Goal: Answer question/provide support: Share knowledge or assist other users

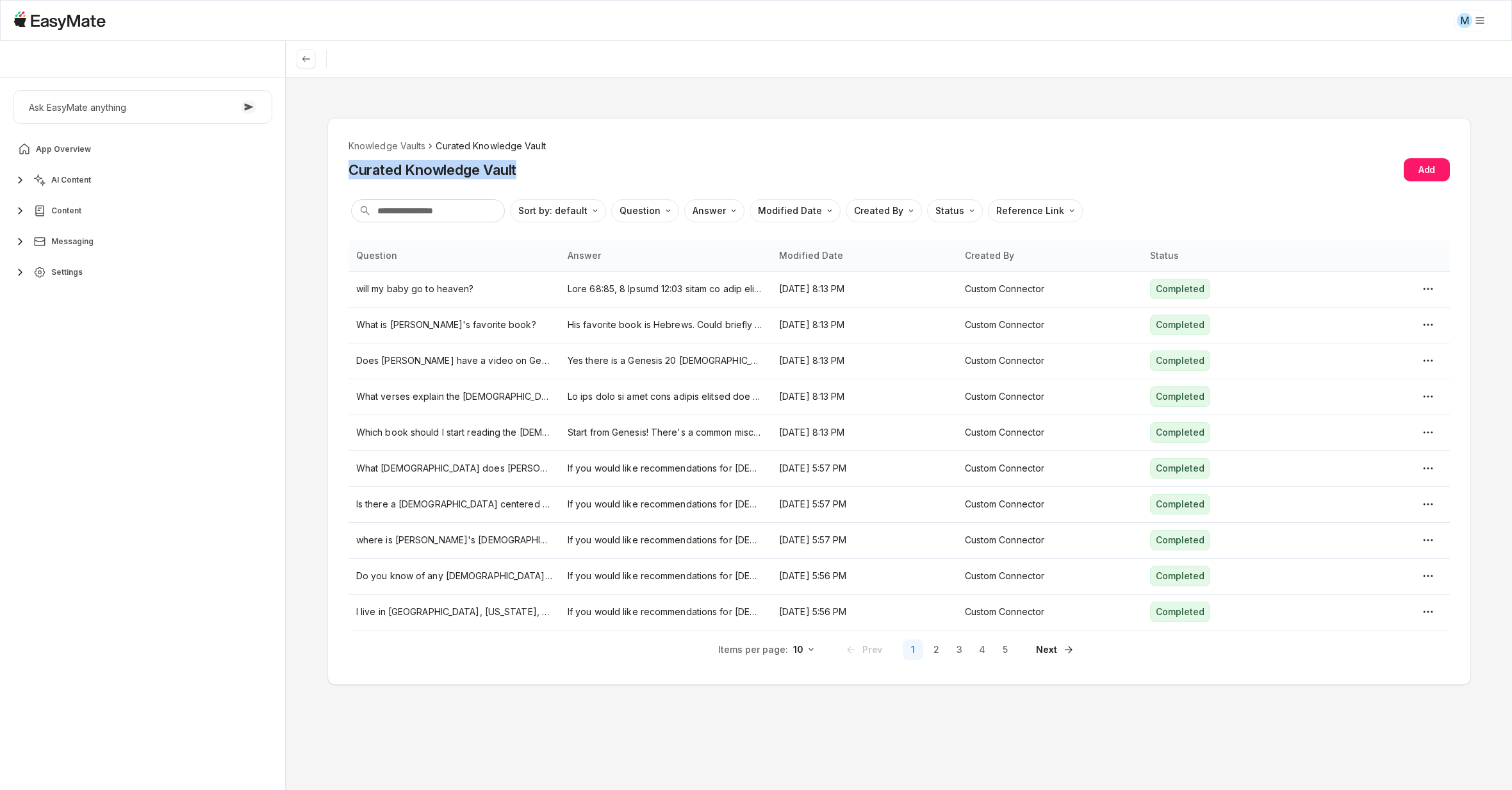
drag, startPoint x: 351, startPoint y: 167, endPoint x: 595, endPoint y: 170, distance: 244.0
click at [595, 170] on div "Curated Knowledge Vault Add" at bounding box center [898, 170] width 1101 height 23
copy h2 "Curated Knowledge Vault"
click at [736, 179] on div "Curated Knowledge Vault Add" at bounding box center [898, 170] width 1101 height 23
type textarea "*"
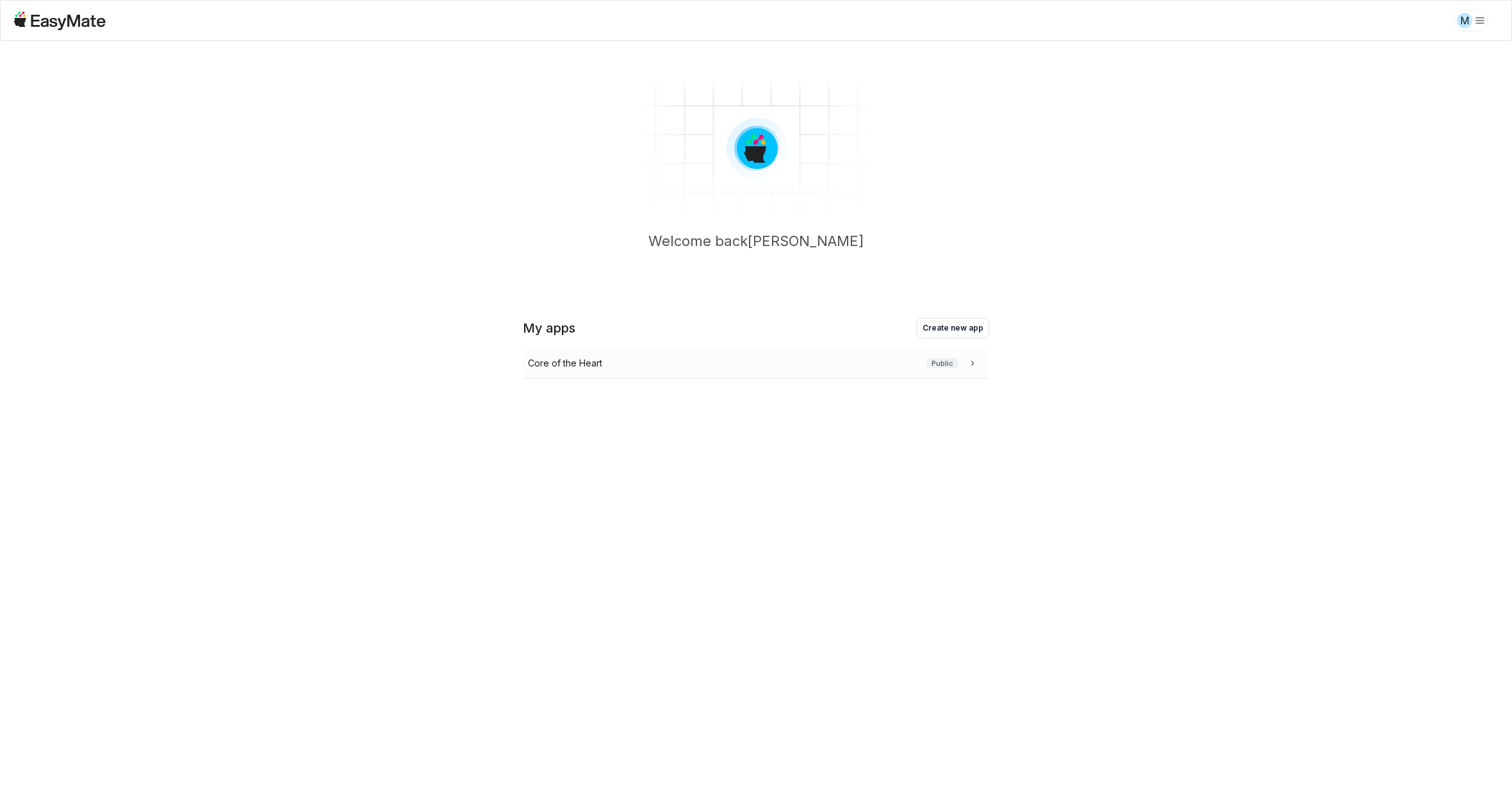
click at [590, 371] on div "Core of the Heart Public" at bounding box center [756, 364] width 467 height 30
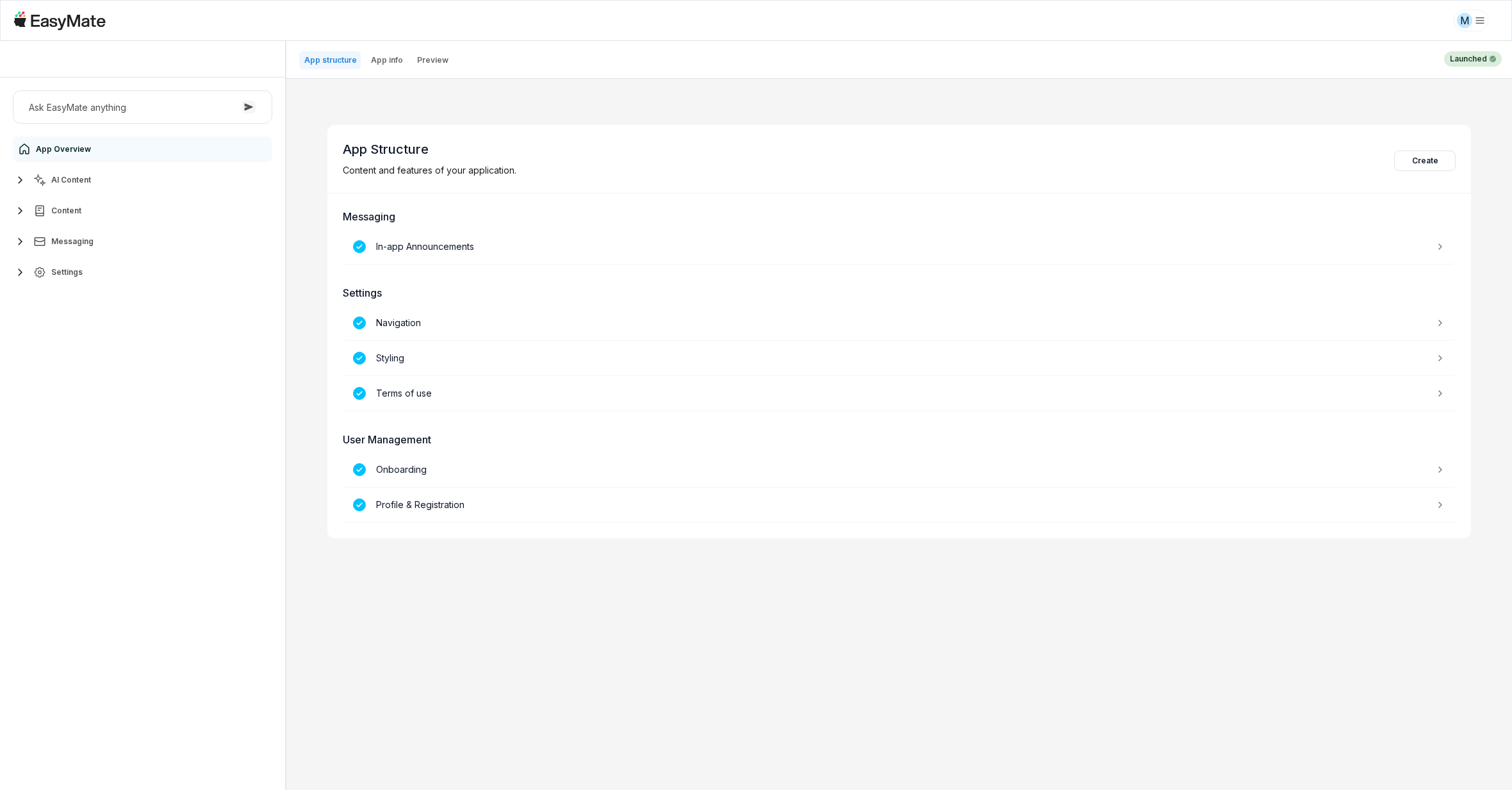
click at [92, 207] on button "Content" at bounding box center [143, 210] width 259 height 26
click at [90, 189] on button "AI Content" at bounding box center [143, 180] width 259 height 26
click at [92, 216] on link "Agents 3" at bounding box center [150, 210] width 240 height 26
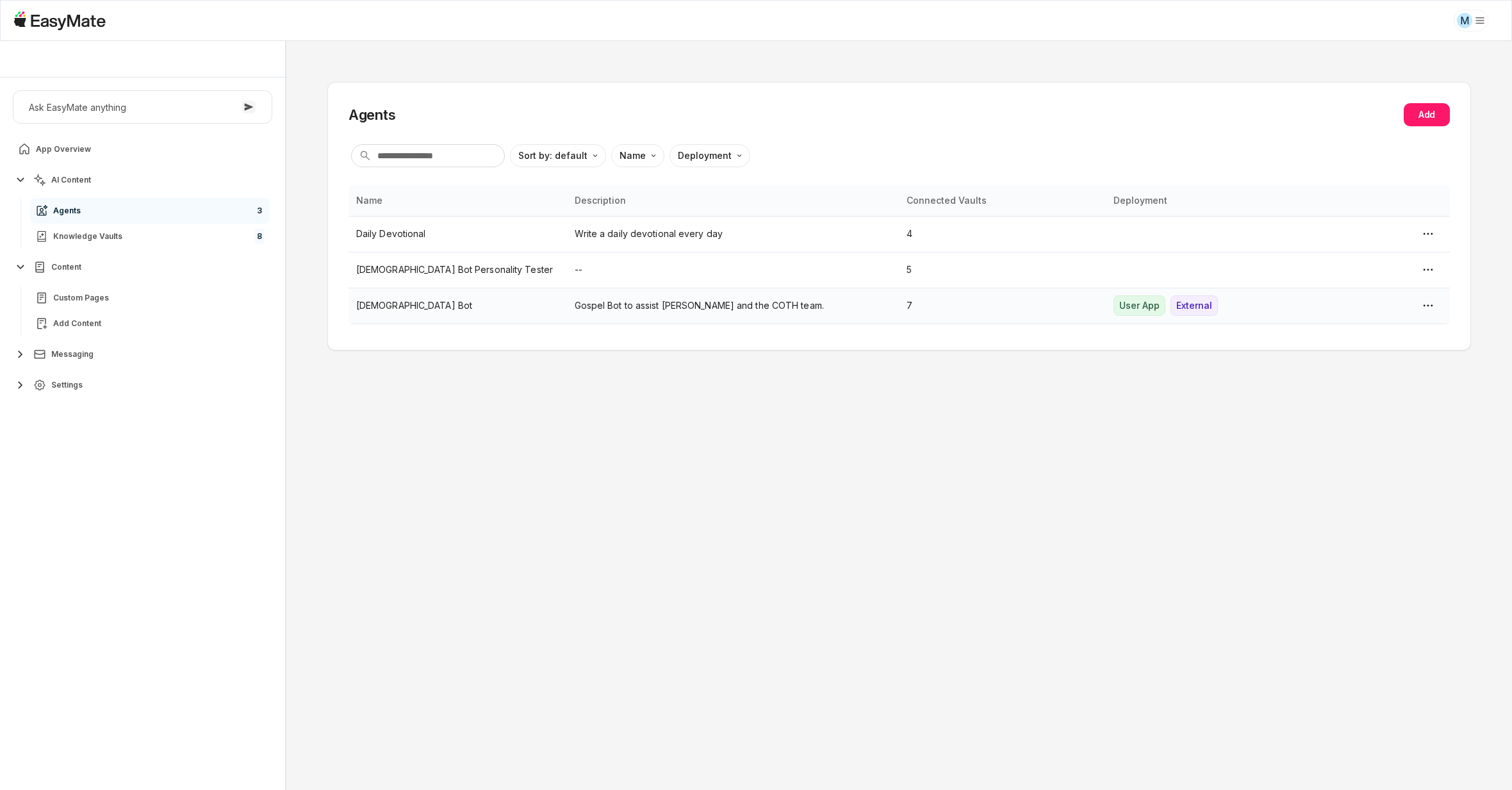
click at [446, 310] on p "[DEMOGRAPHIC_DATA] Bot" at bounding box center [457, 305] width 203 height 14
type textarea "*"
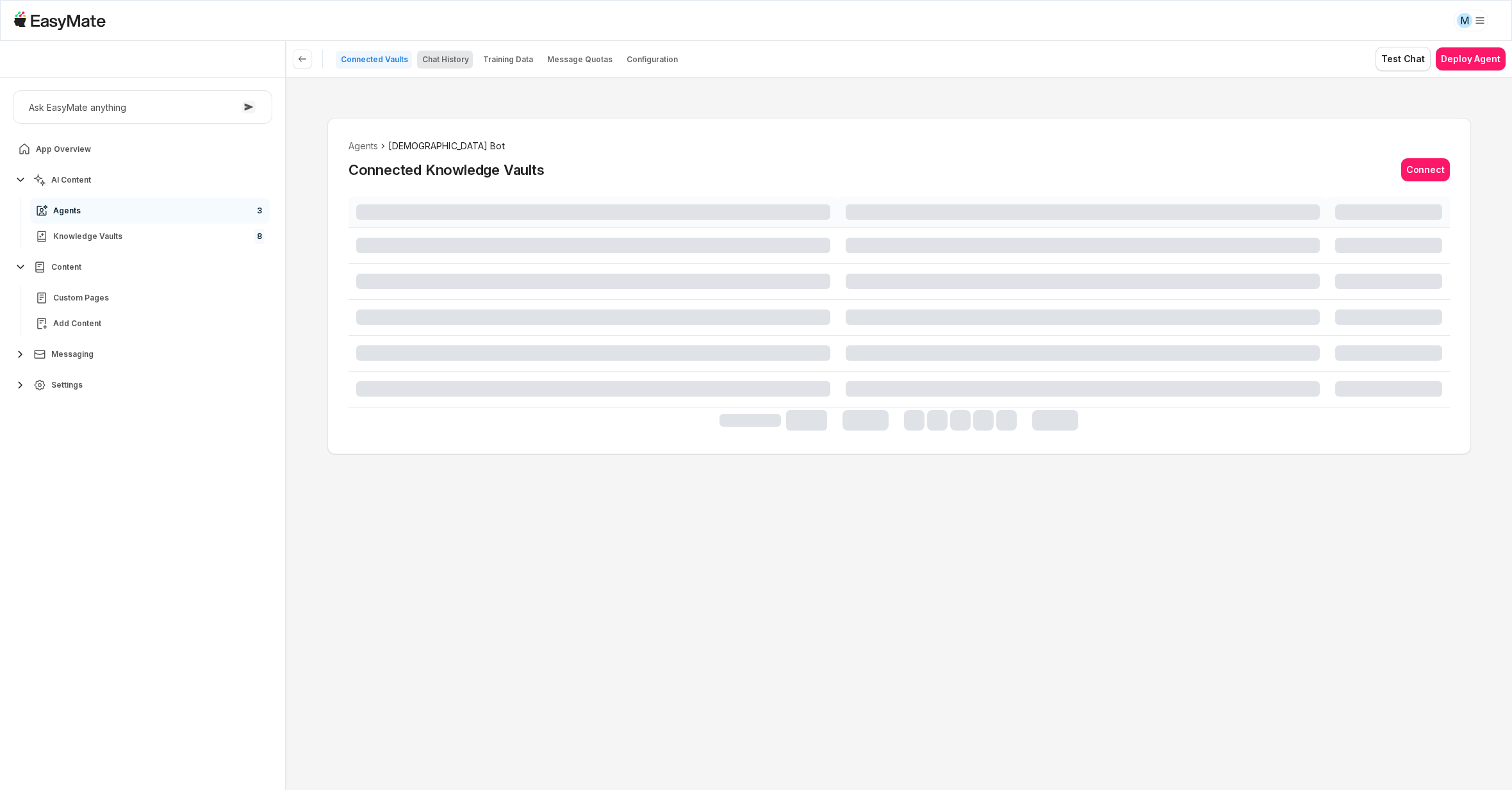
click at [436, 61] on p "Chat History" at bounding box center [445, 60] width 46 height 10
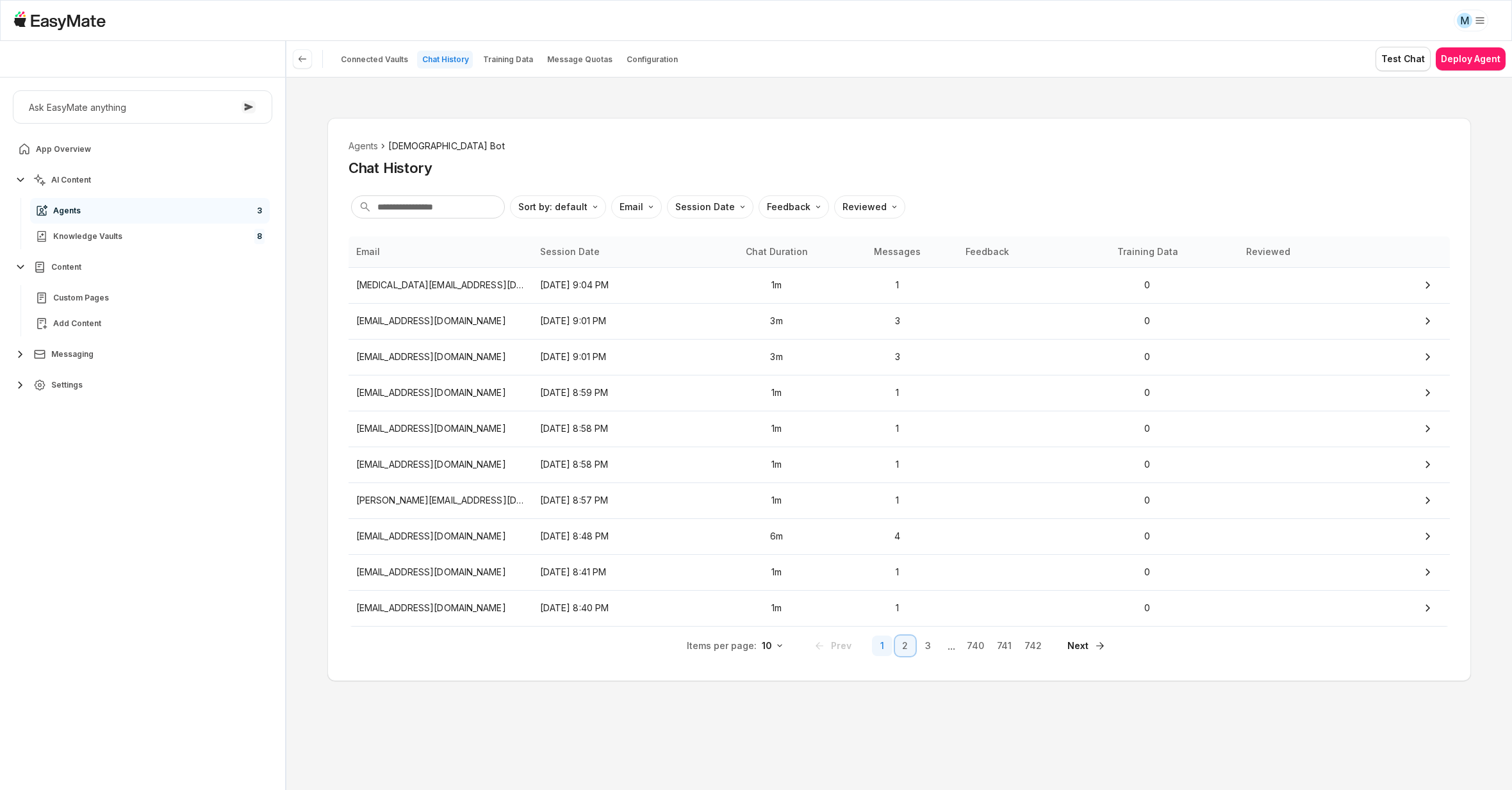
click at [911, 647] on button "2" at bounding box center [905, 646] width 21 height 21
click at [438, 211] on input "text" at bounding box center [428, 206] width 153 height 23
type input "****"
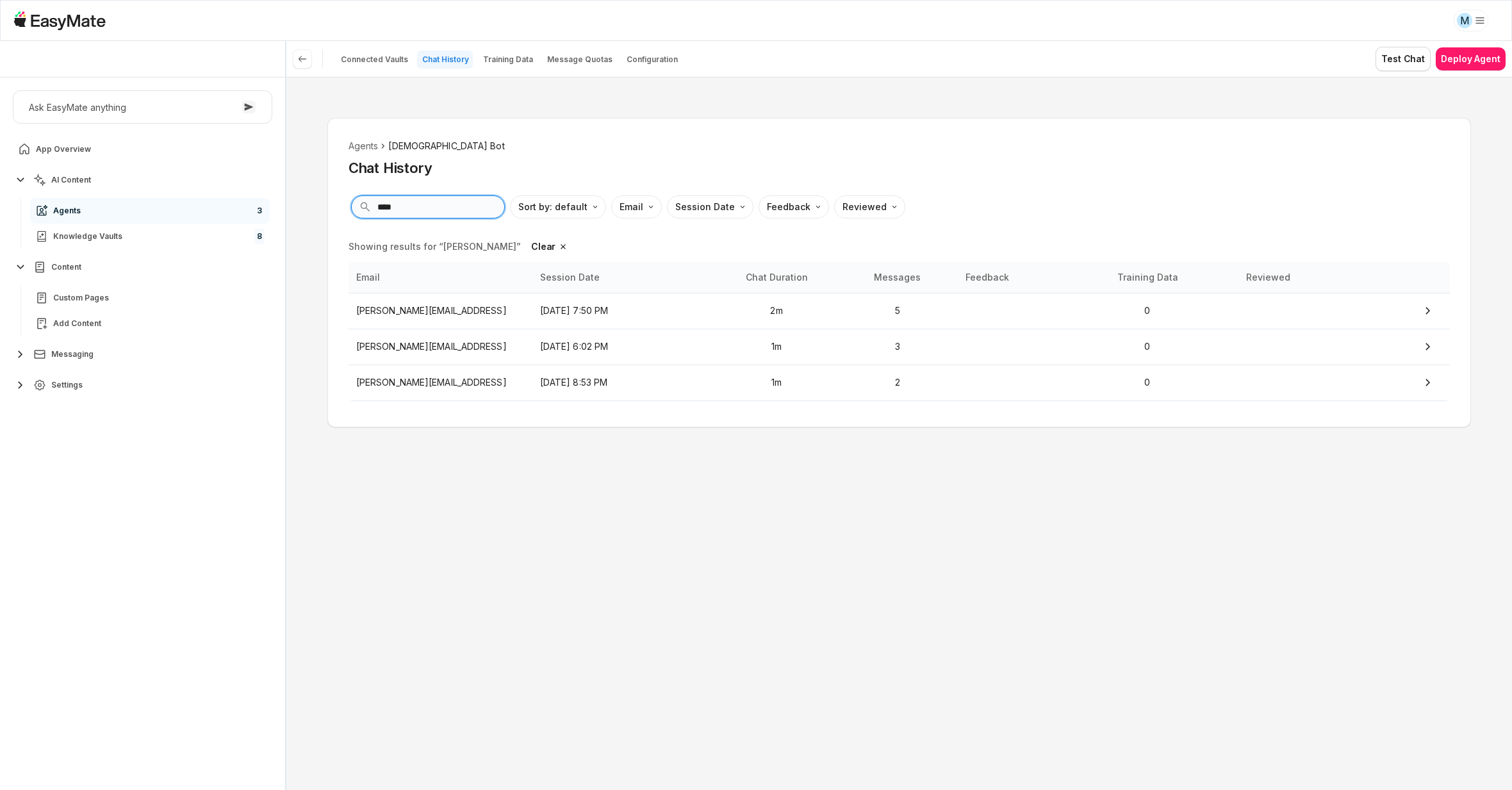
click at [418, 212] on input "****" at bounding box center [428, 206] width 153 height 23
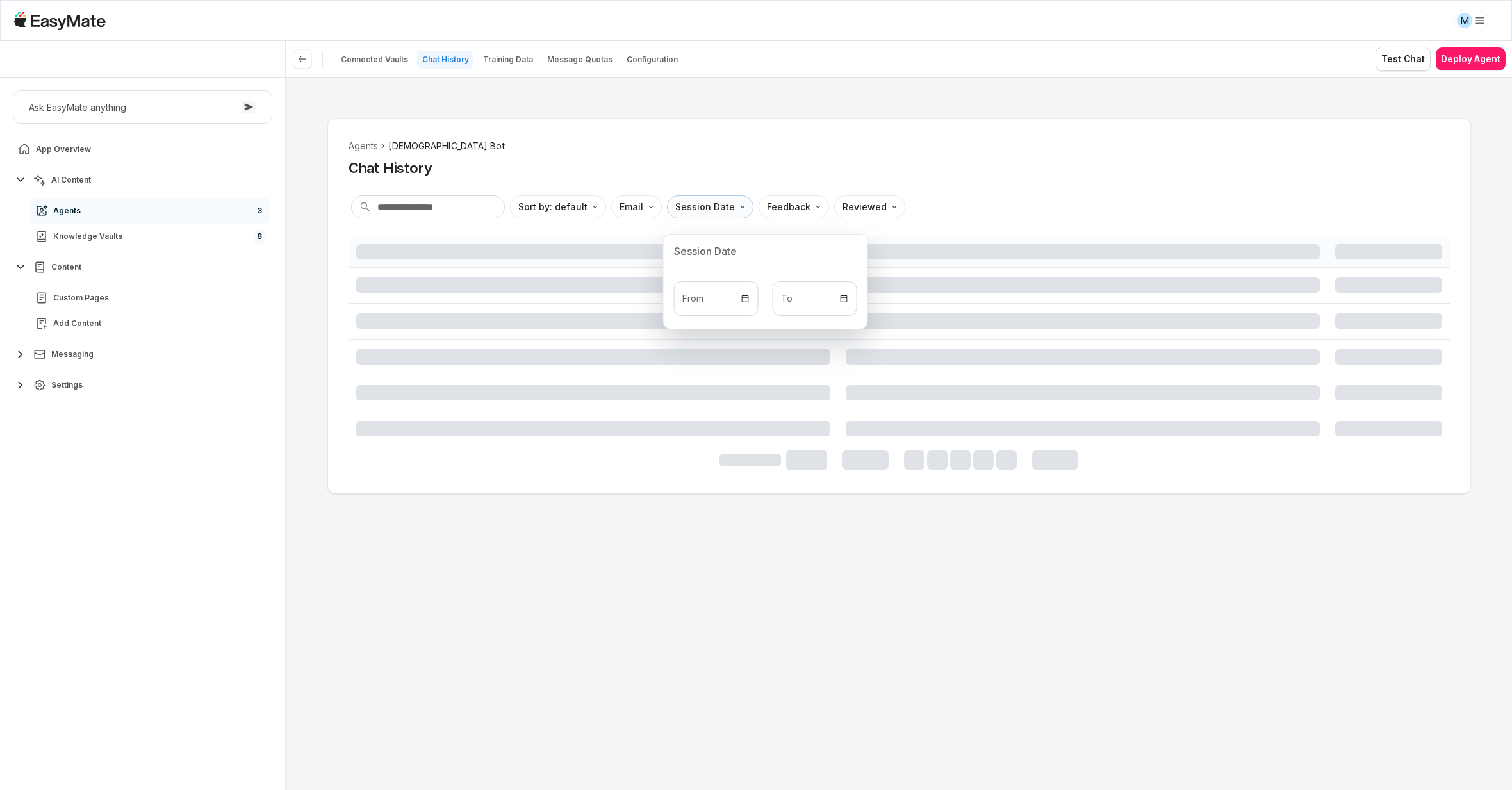
click at [722, 210] on html "M Core of the Heart Ask EasyMate anything App Overview AI Content Agents 3 Know…" at bounding box center [756, 395] width 1512 height 790
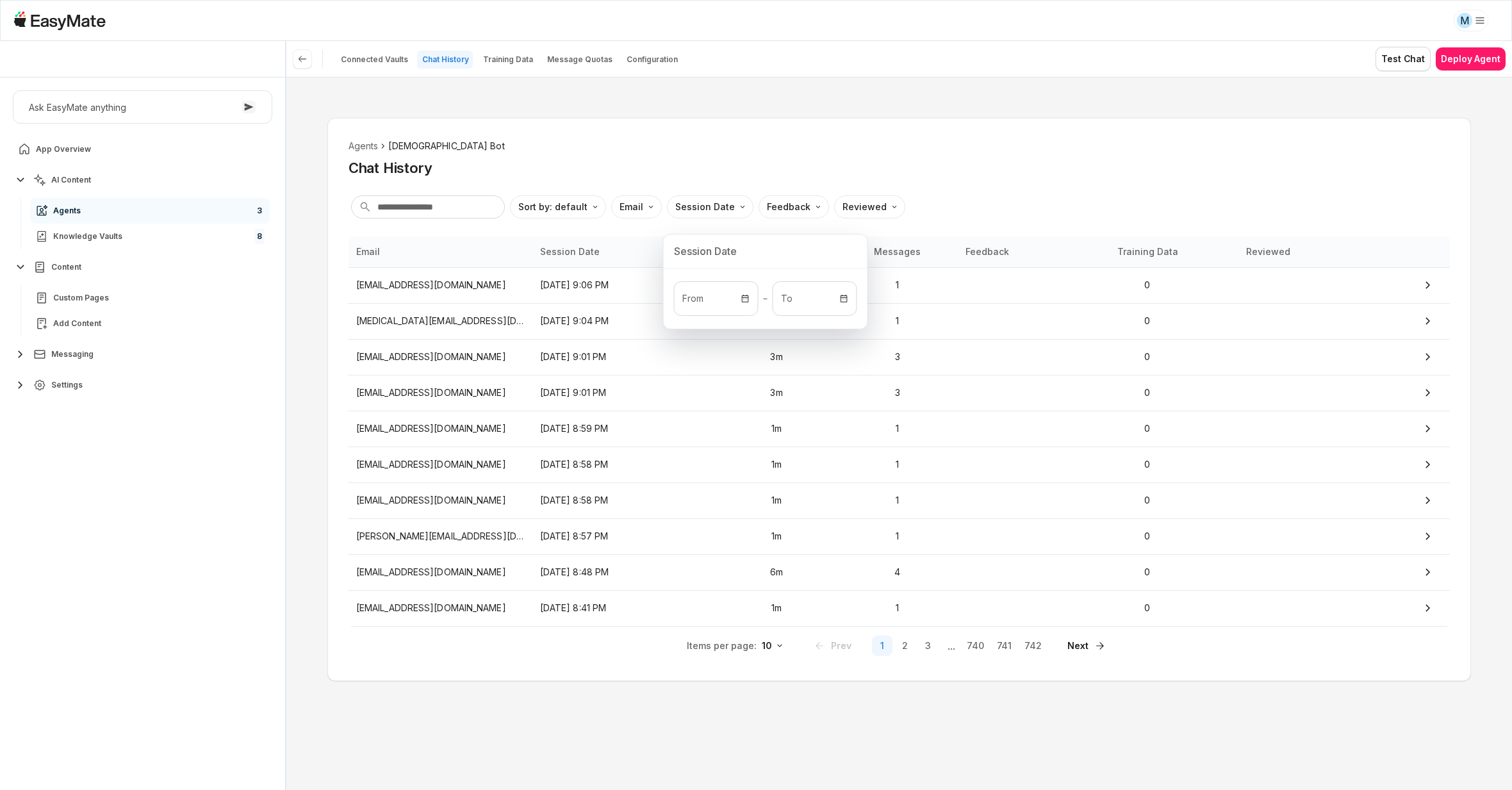
type textarea "*"
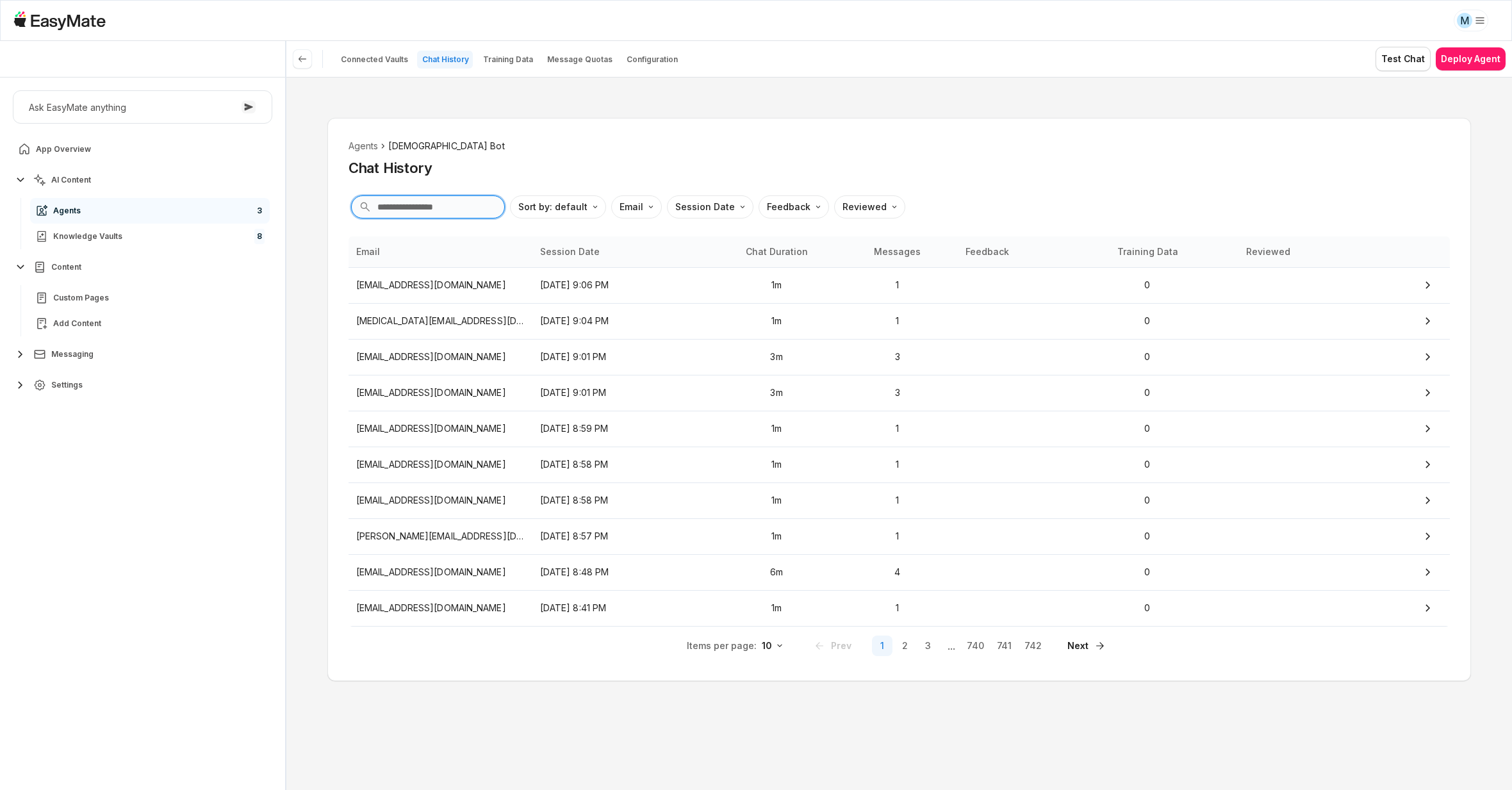
click at [457, 206] on input "text" at bounding box center [428, 206] width 153 height 23
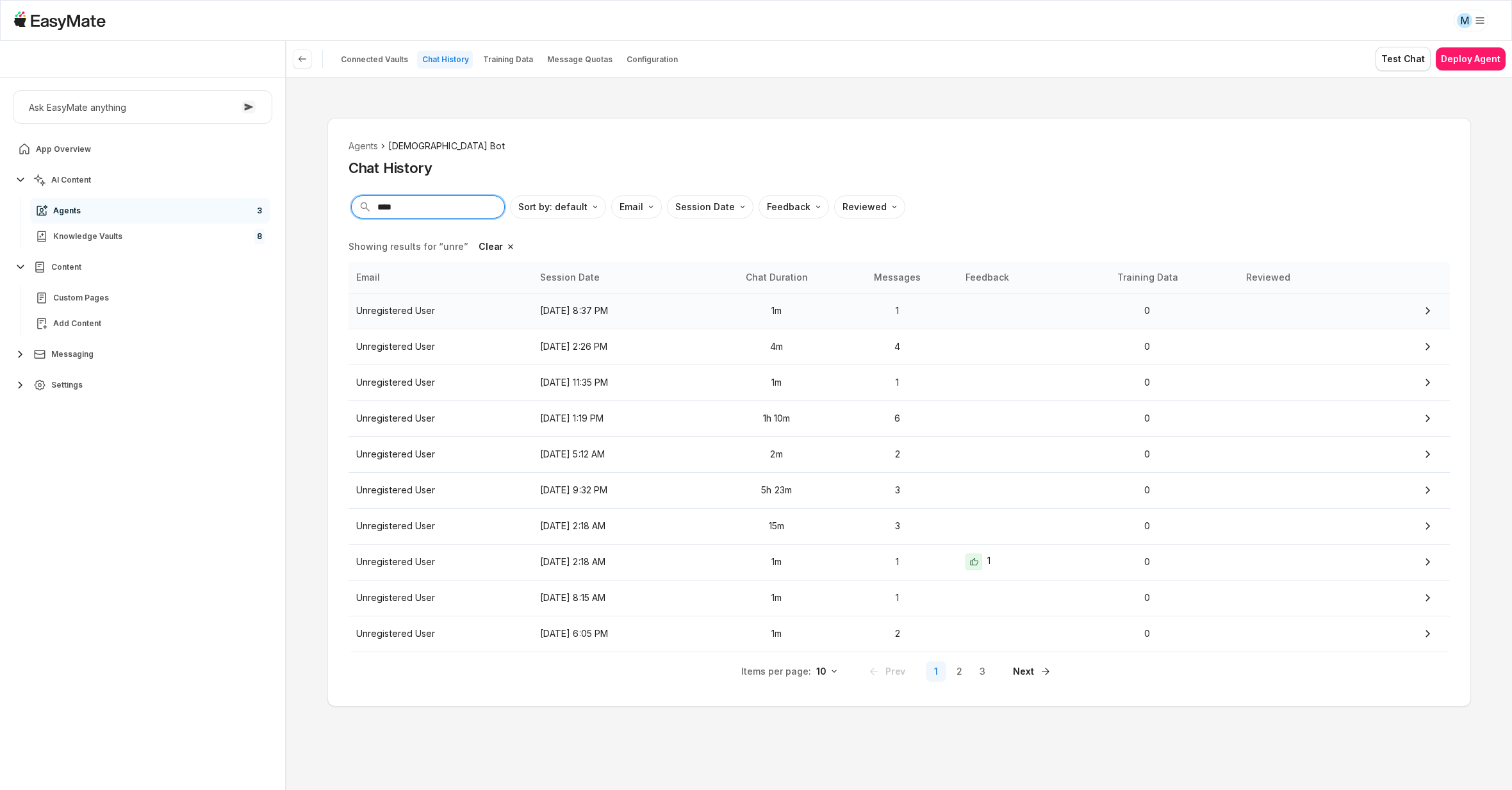
type input "****"
click at [441, 310] on p "Unregistered User" at bounding box center [440, 311] width 169 height 14
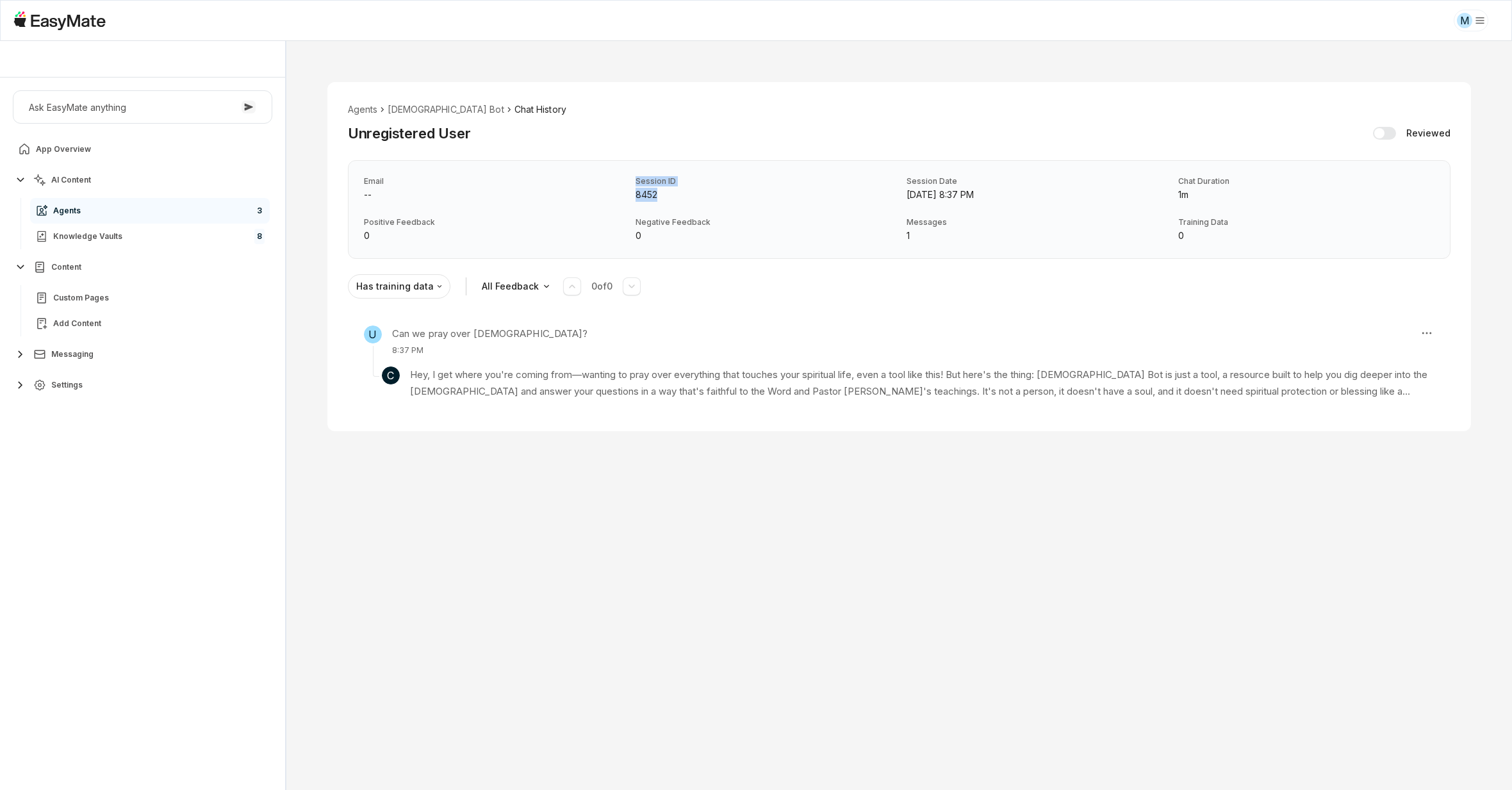
drag, startPoint x: 633, startPoint y: 182, endPoint x: 680, endPoint y: 201, distance: 50.7
click at [680, 201] on div "Email -- Session ID 8452 Session Date [DATE] 8:37 PM Chat Duration 1m Positive …" at bounding box center [898, 209] width 1102 height 99
click at [680, 201] on p "8452" at bounding box center [763, 194] width 257 height 14
drag, startPoint x: 632, startPoint y: 180, endPoint x: 670, endPoint y: 195, distance: 40.9
click at [670, 195] on div "Email -- Session ID 8452 Session Date [DATE] 8:37 PM Chat Duration 1m Positive …" at bounding box center [898, 209] width 1102 height 99
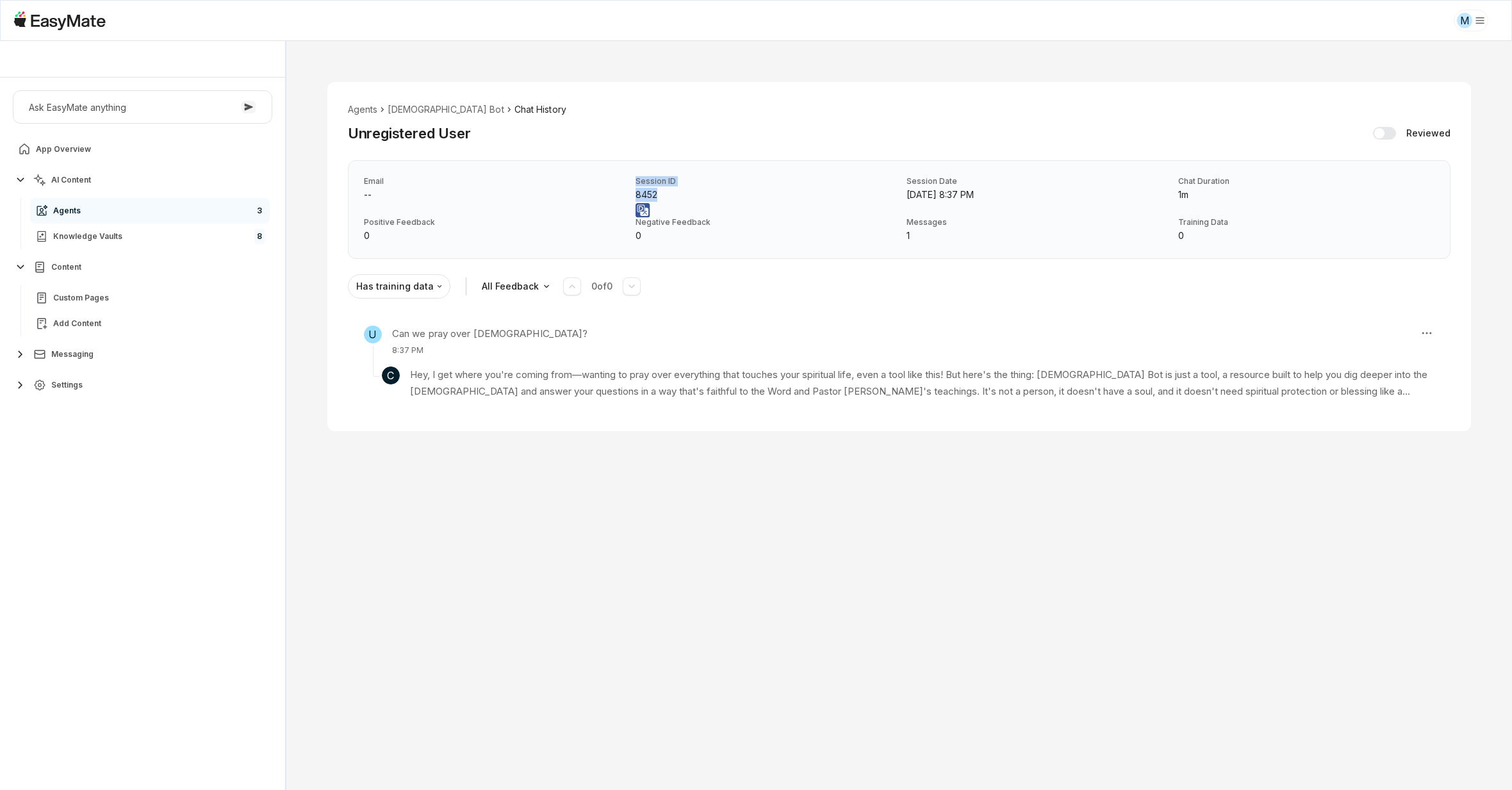
click at [670, 195] on p "8452" at bounding box center [763, 194] width 257 height 14
click at [546, 355] on div "U Can we pray over [DEMOGRAPHIC_DATA]? 8:37 PM" at bounding box center [886, 341] width 1045 height 30
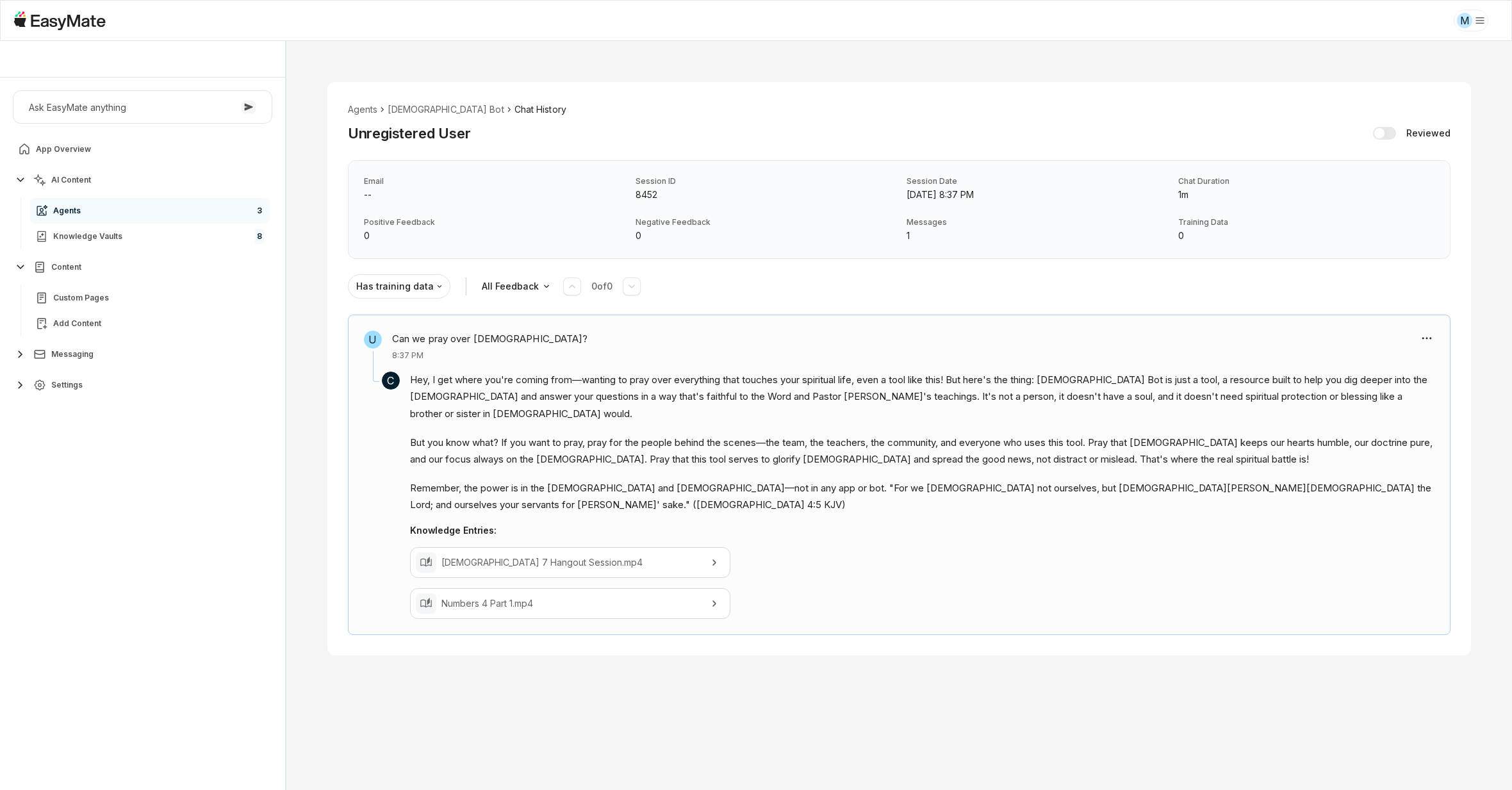
click at [533, 374] on p "Hey, I get where you're coming from—wanting to pray over everything that touche…" at bounding box center [922, 396] width 1024 height 50
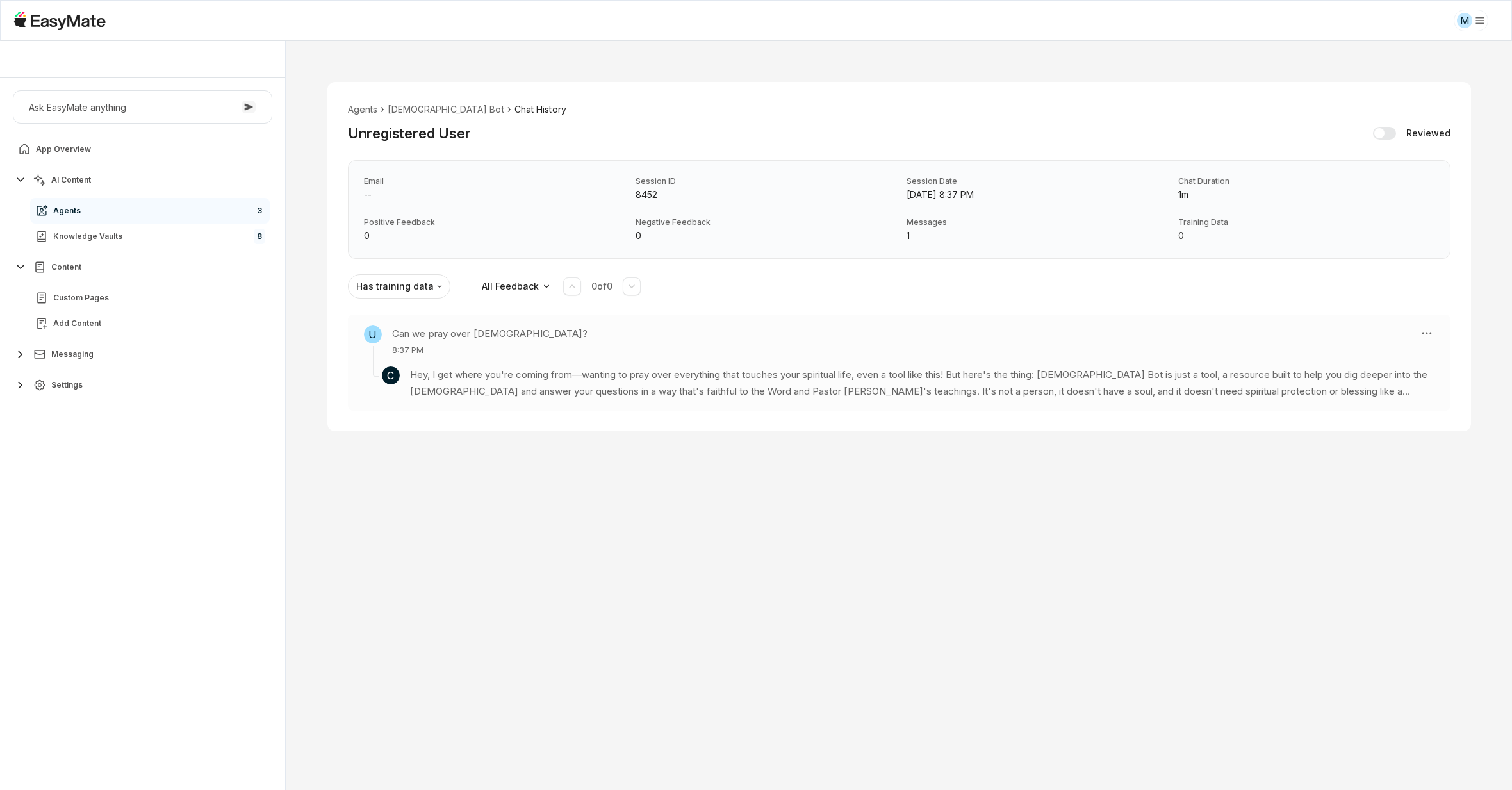
click at [533, 374] on p "Hey, I get where you're coming from—wanting to pray over everything that touche…" at bounding box center [922, 384] width 1024 height 34
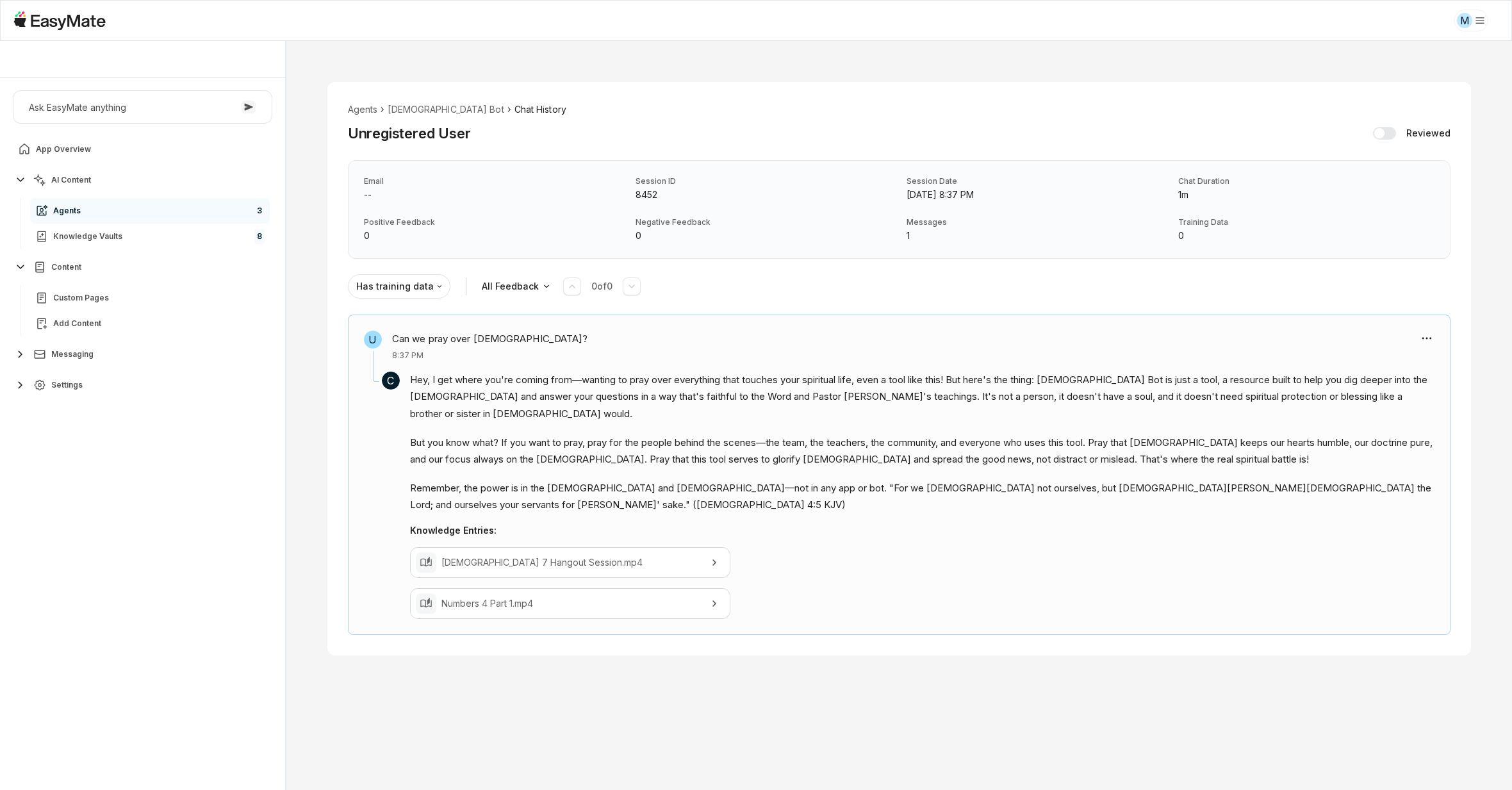
click at [533, 374] on p "Hey, I get where you're coming from—wanting to pray over everything that touche…" at bounding box center [922, 396] width 1024 height 50
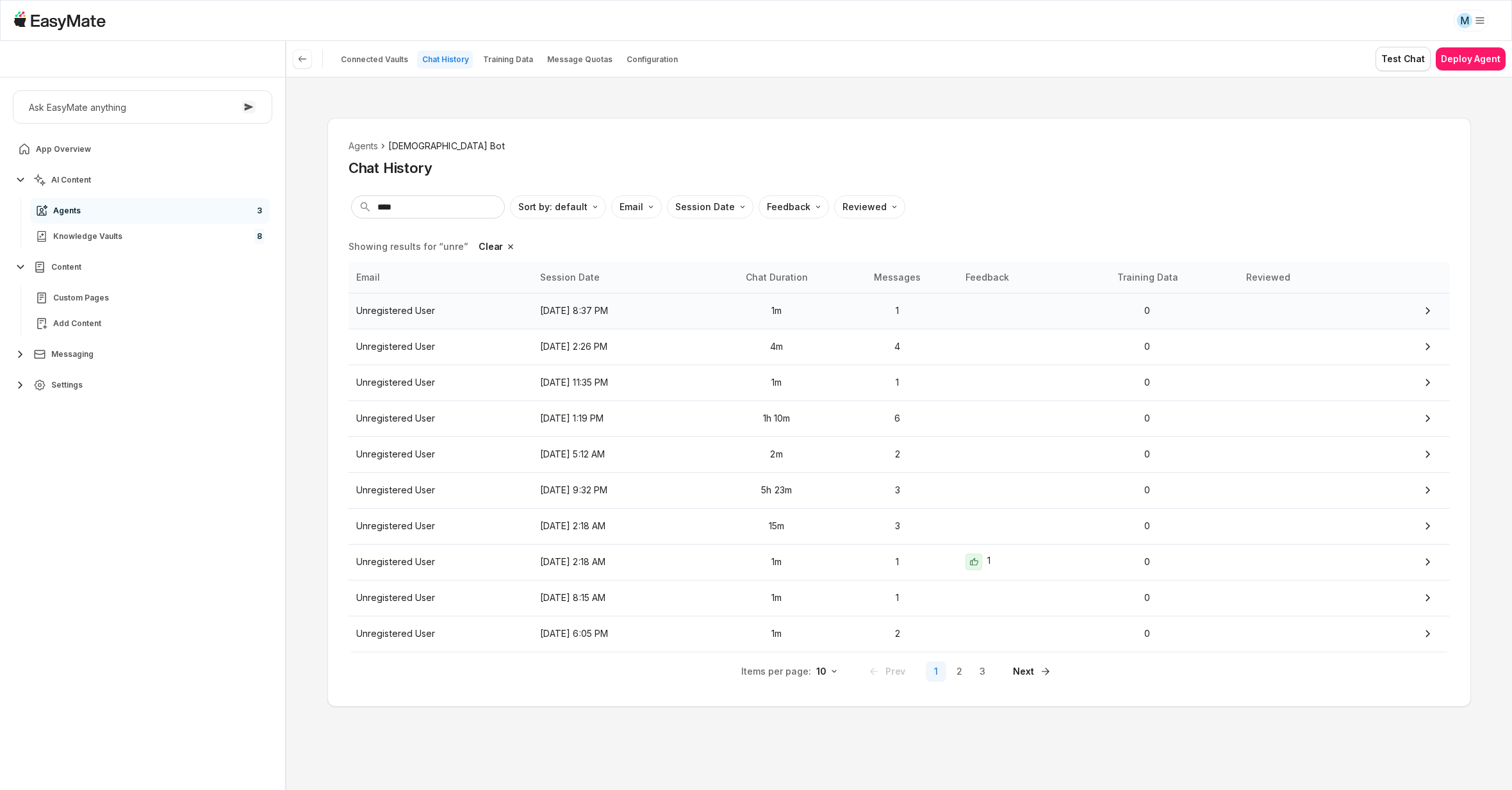
click at [418, 318] on td "Unregistered User" at bounding box center [440, 311] width 184 height 36
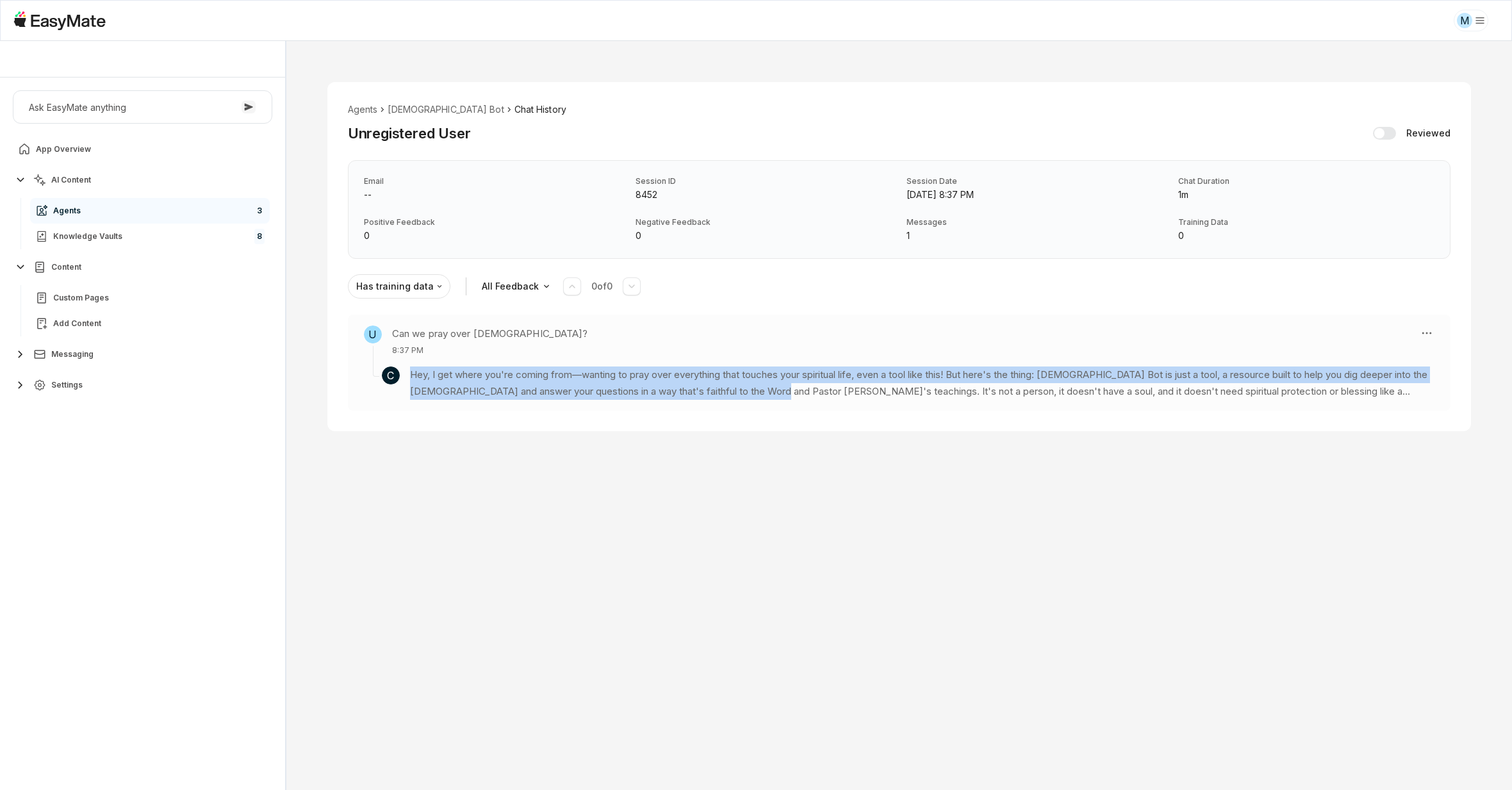
drag, startPoint x: 413, startPoint y: 374, endPoint x: 785, endPoint y: 388, distance: 372.3
click at [785, 388] on p "Hey, I get where you're coming from—wanting to pray over everything that touche…" at bounding box center [922, 384] width 1024 height 34
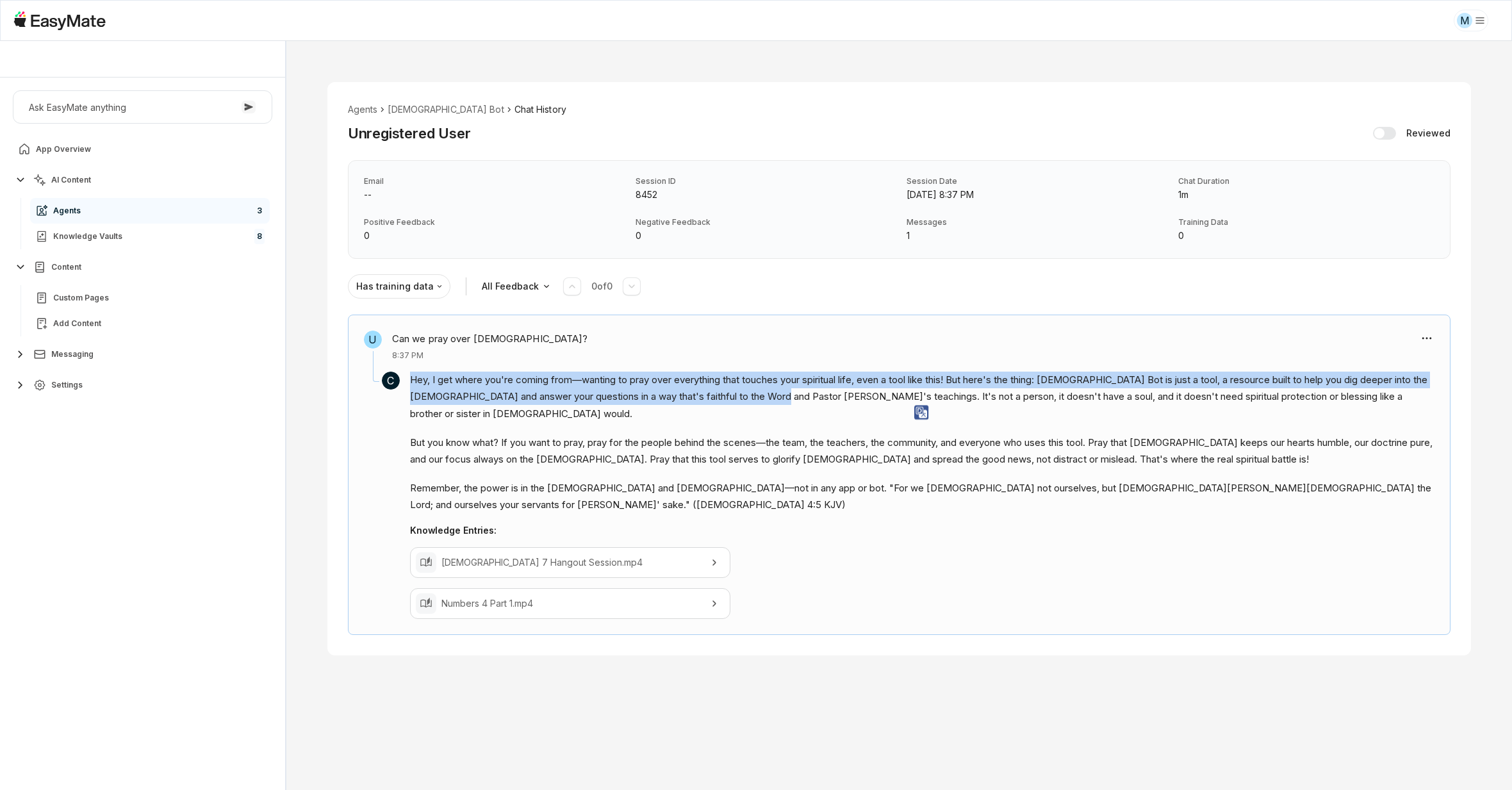
click at [644, 401] on p "Hey, I get where you're coming from—wanting to pray over everything that touche…" at bounding box center [922, 396] width 1024 height 50
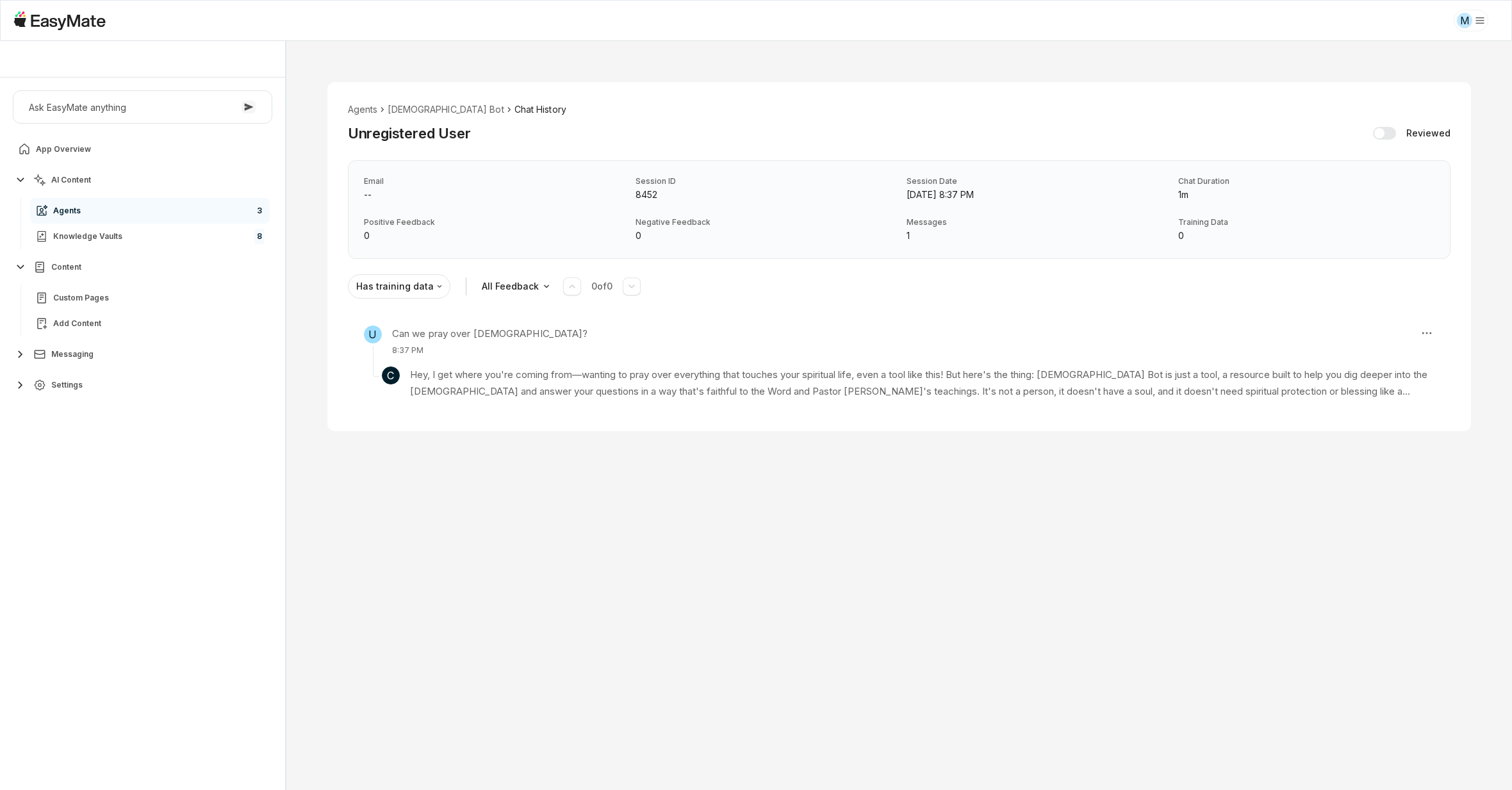
drag, startPoint x: 1016, startPoint y: 193, endPoint x: 1029, endPoint y: 193, distance: 13.0
click at [1029, 193] on p "[DATE] 8:37 PM" at bounding box center [1034, 194] width 257 height 14
click at [761, 619] on section "Agents Gospel Bot Chat History Unregistered User Reviewed Email -- Session ID 8…" at bounding box center [898, 415] width 1225 height 749
type textarea "*"
